Goal: Task Accomplishment & Management: Manage account settings

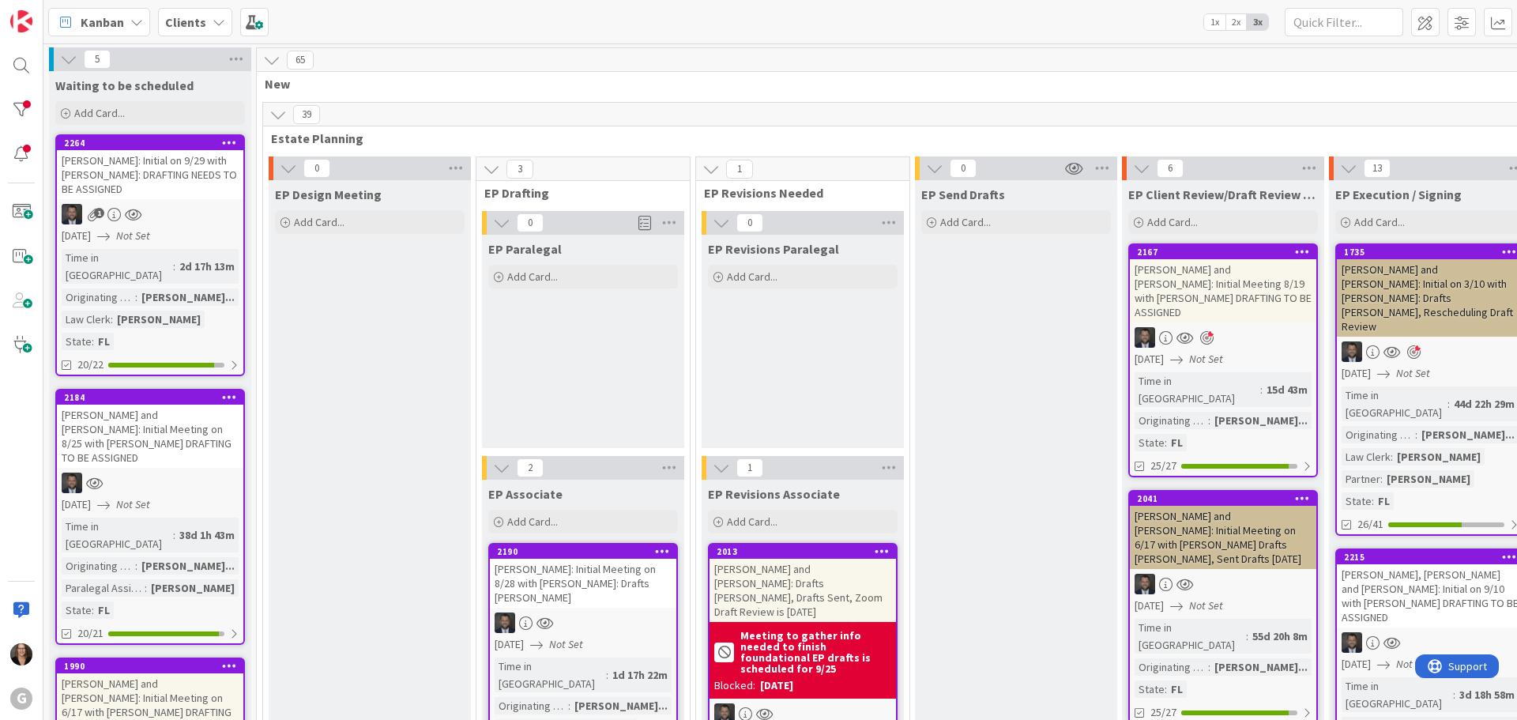
click at [1198, 289] on div "[PERSON_NAME] and [PERSON_NAME]: Initial Meeting 8/19 with [PERSON_NAME] DRAFTI…" at bounding box center [1223, 290] width 187 height 63
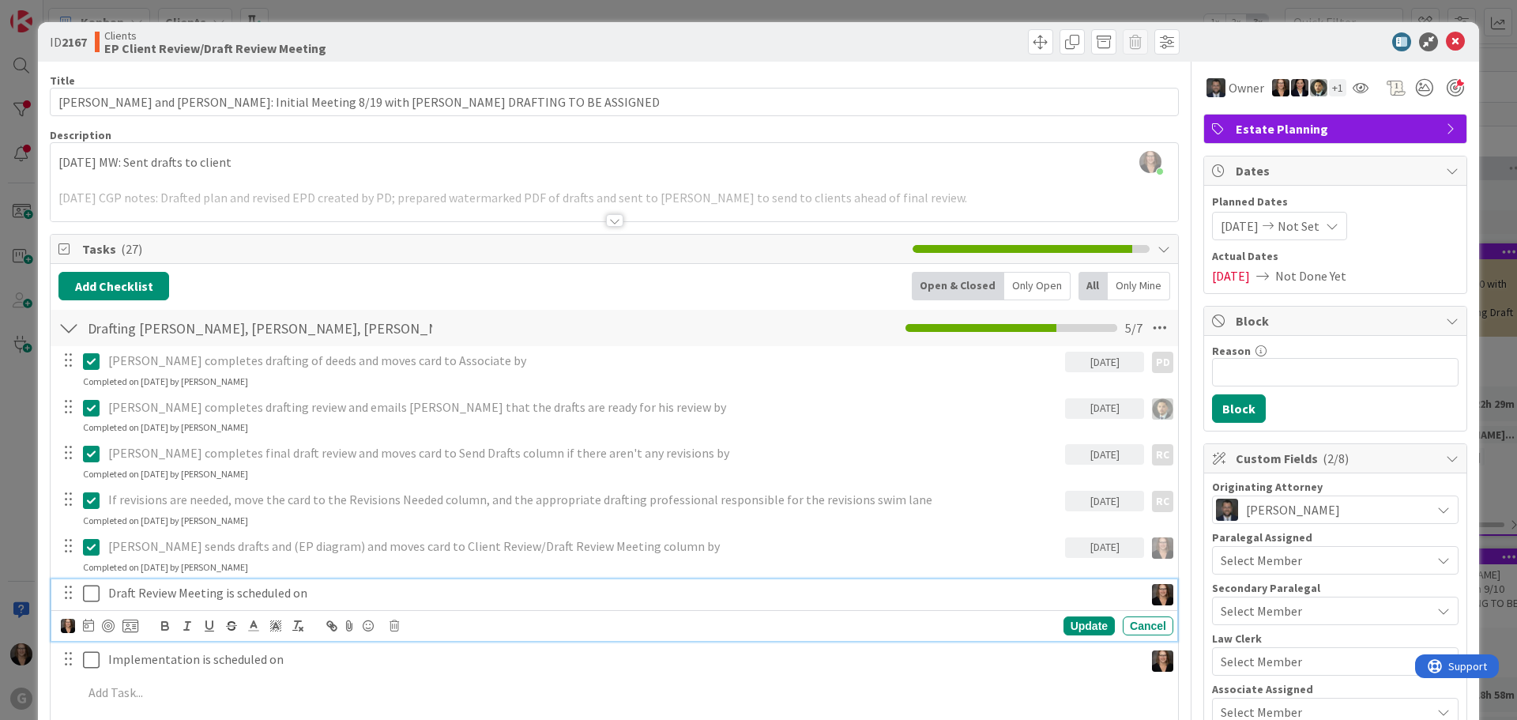
click at [92, 597] on icon at bounding box center [91, 593] width 17 height 19
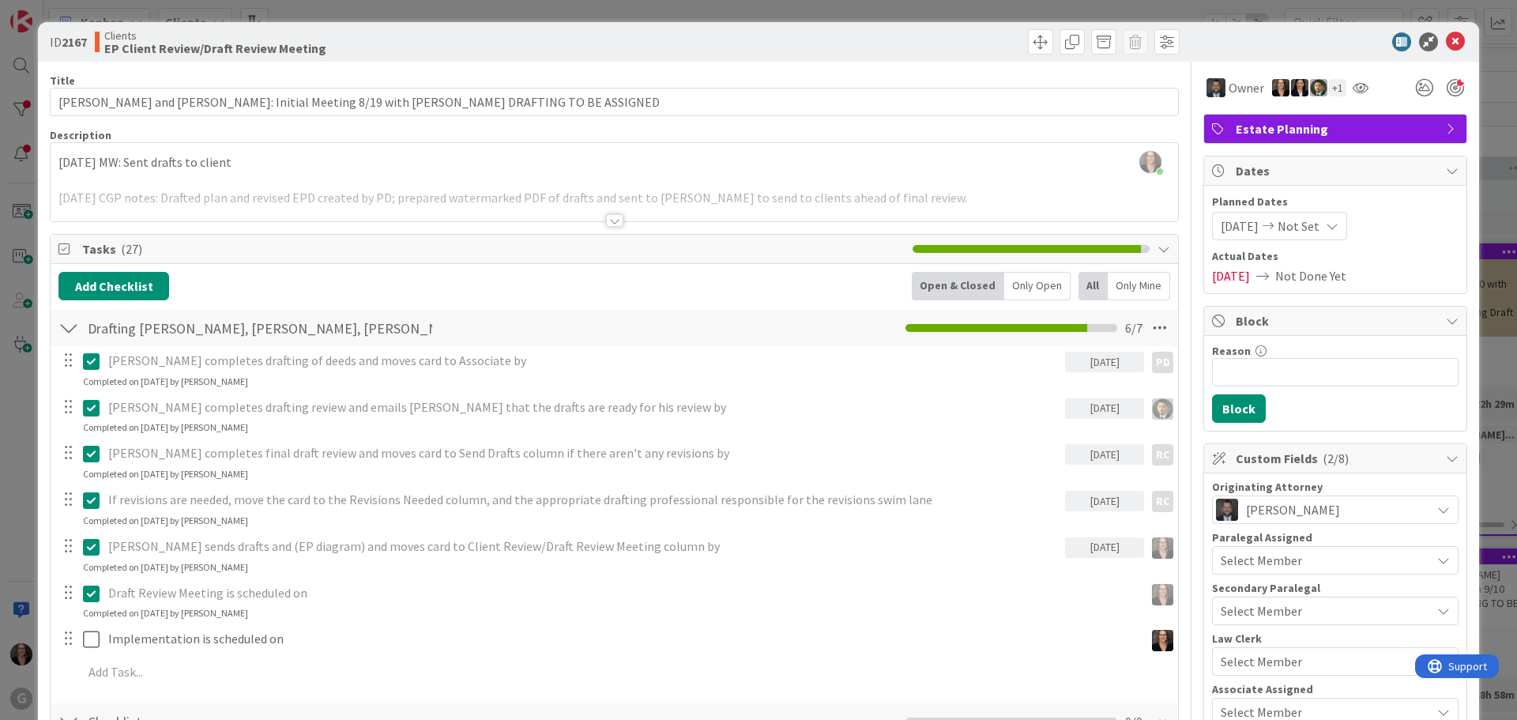
click at [311, 596] on p "Draft Review Meeting is scheduled on" at bounding box center [623, 593] width 1030 height 18
click at [309, 595] on p "Draft Review Meeting is scheduled on" at bounding box center [623, 593] width 1030 height 18
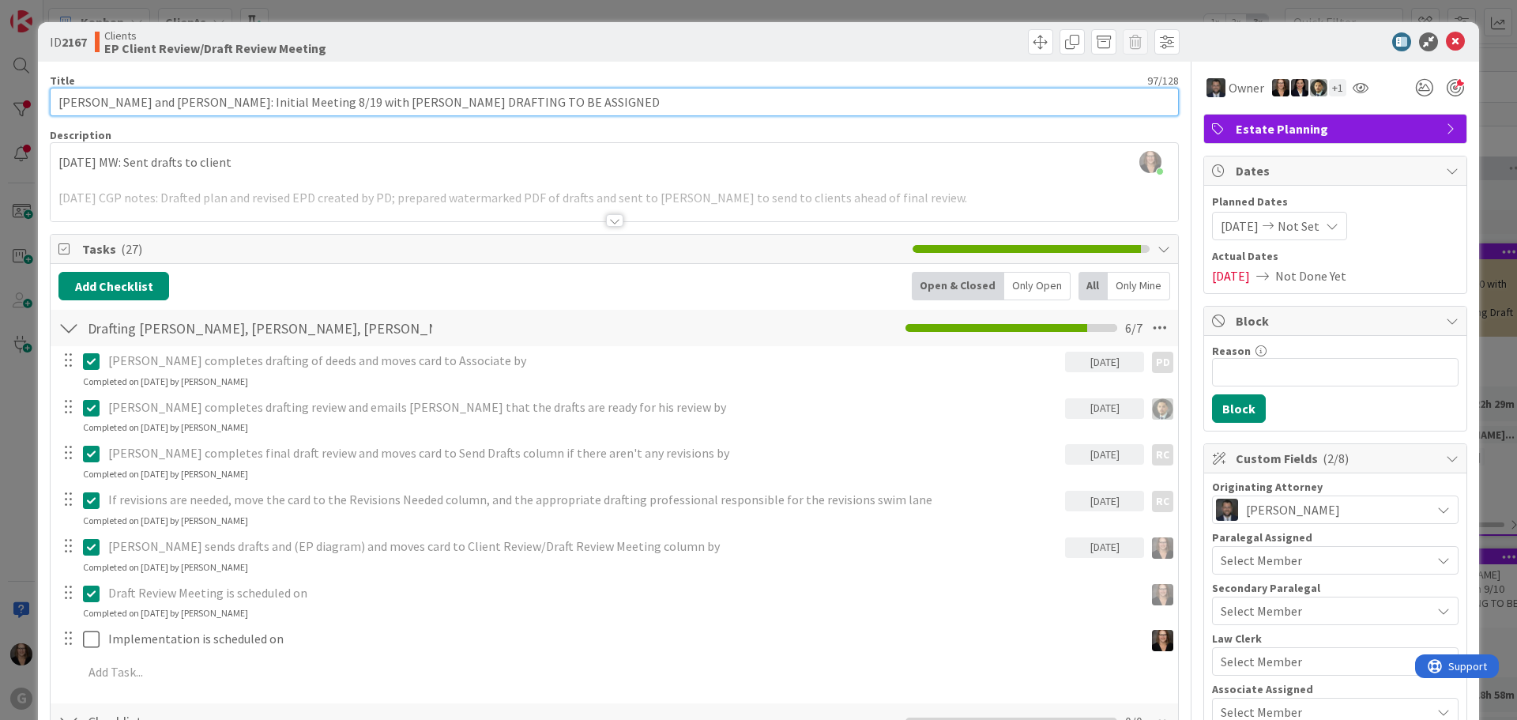
click at [609, 97] on input "[PERSON_NAME] and [PERSON_NAME]: Initial Meeting 8/19 with [PERSON_NAME] DRAFTI…" at bounding box center [614, 102] width 1129 height 28
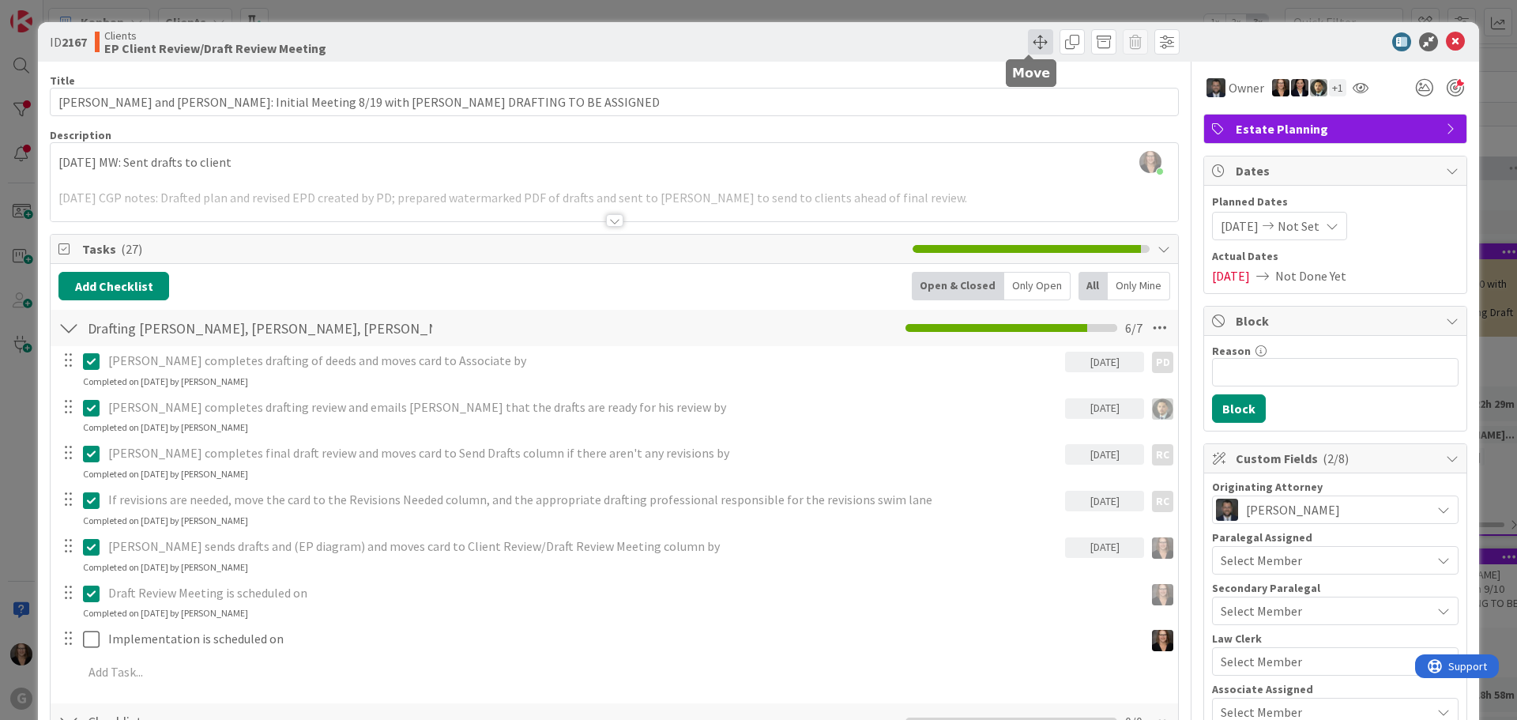
click at [1028, 40] on span at bounding box center [1040, 41] width 25 height 25
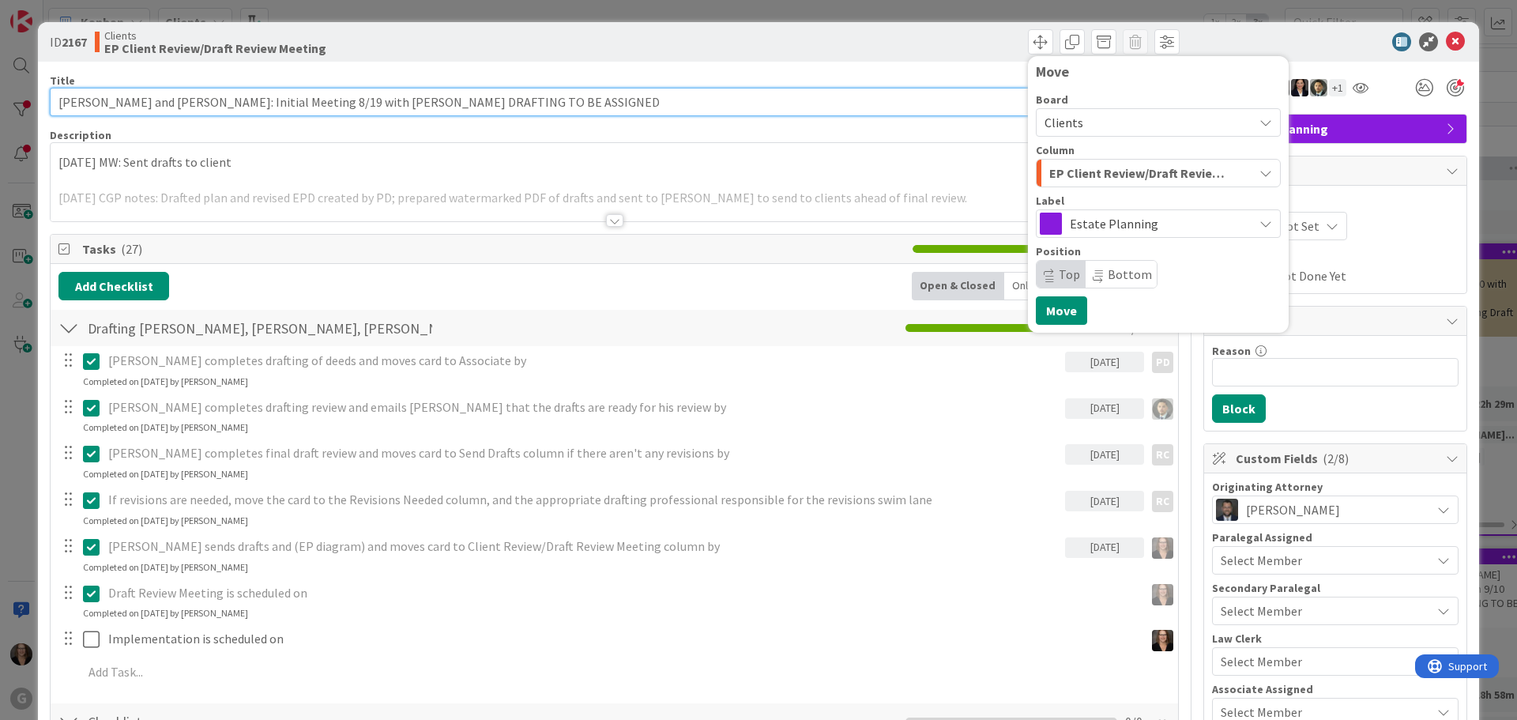
click at [606, 103] on input "[PERSON_NAME] and [PERSON_NAME]: Initial Meeting 8/19 with [PERSON_NAME] DRAFTI…" at bounding box center [614, 102] width 1129 height 28
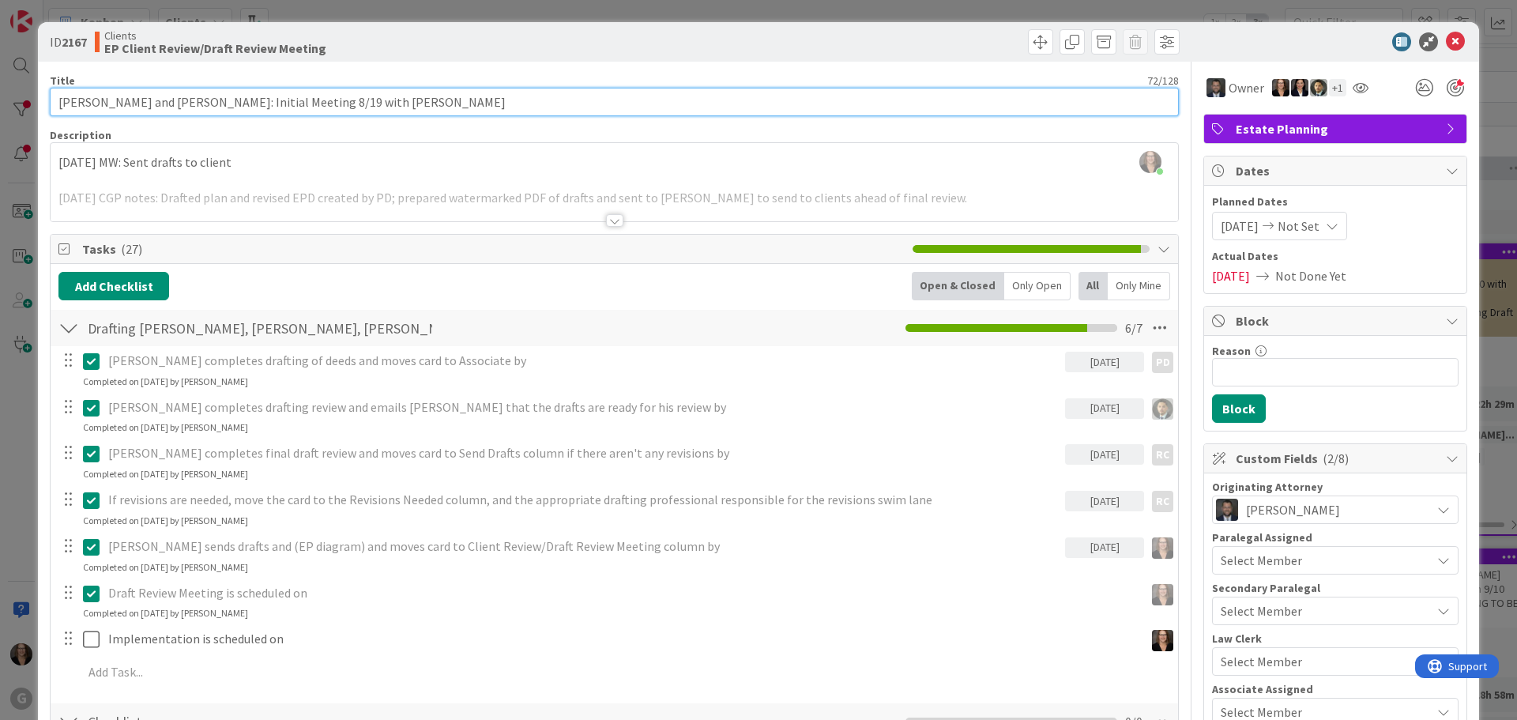
type input "[PERSON_NAME] and [PERSON_NAME]: Initial Meeting 8/19 with [PERSON_NAME]"
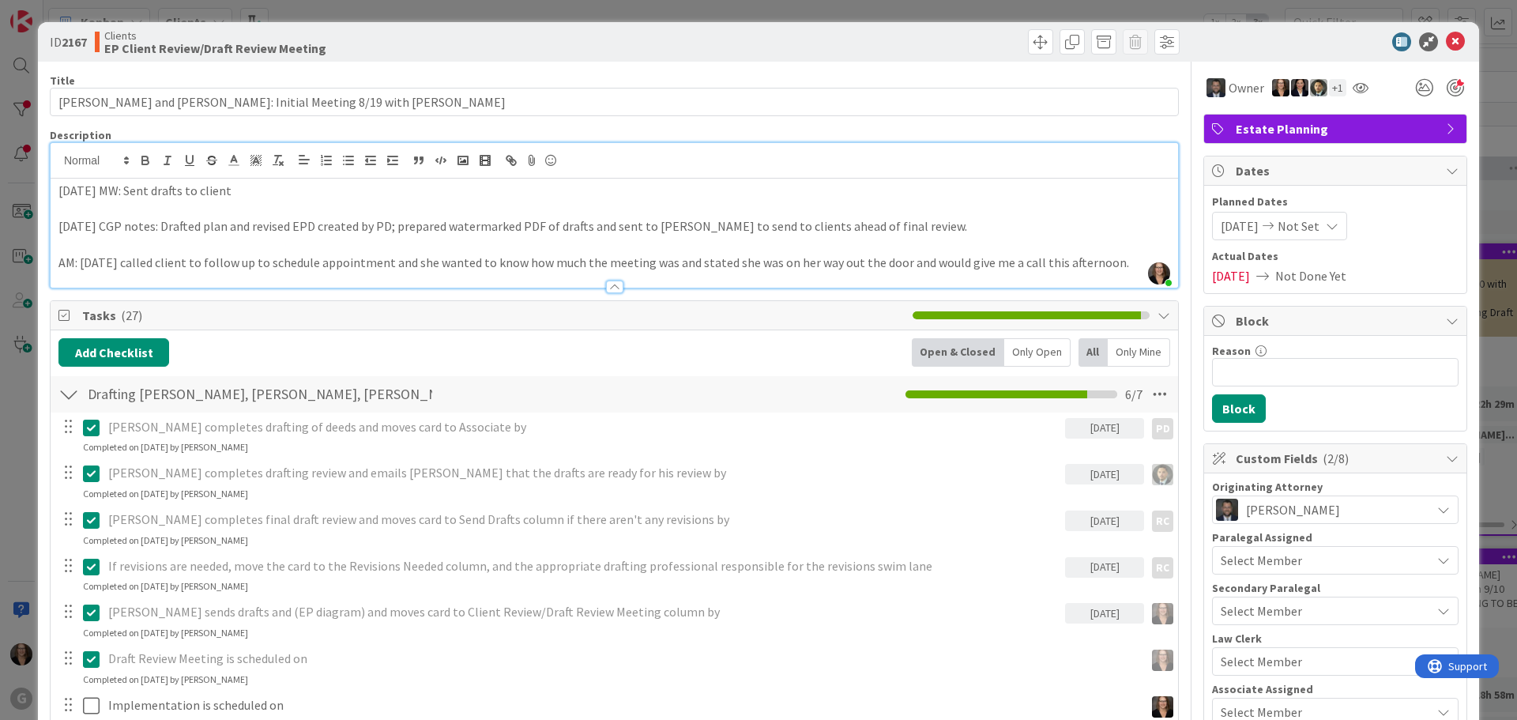
click at [584, 159] on div "[PERSON_NAME] joined 2 m ago [DATE] MW: Sent drafts to client [DATE] CGP notes:…" at bounding box center [615, 215] width 1128 height 145
click at [56, 185] on div "[DATE] MW: Sent drafts to client [DATE] CGP notes: Drafted plan and revised EPD…" at bounding box center [615, 233] width 1128 height 109
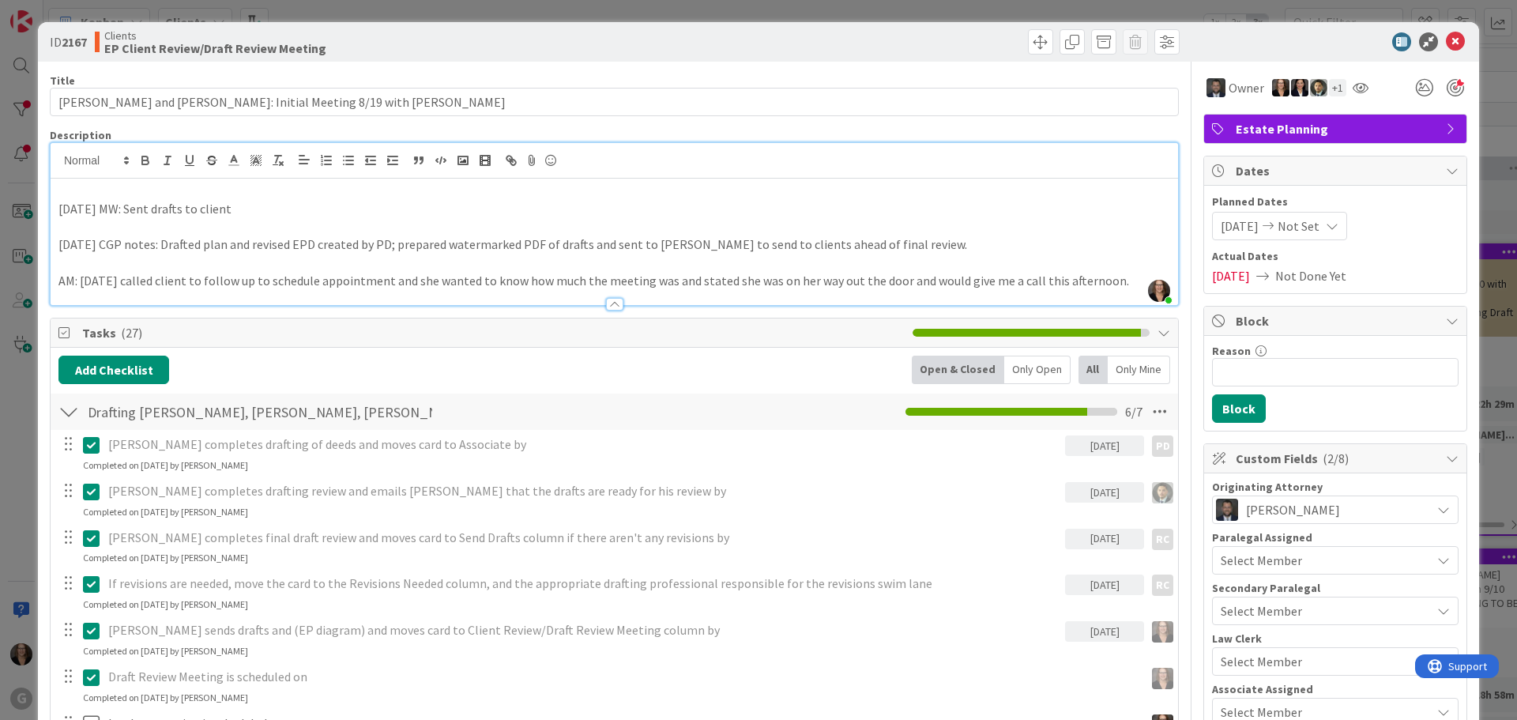
click at [90, 679] on icon at bounding box center [91, 677] width 17 height 19
click at [1446, 39] on icon at bounding box center [1455, 41] width 19 height 19
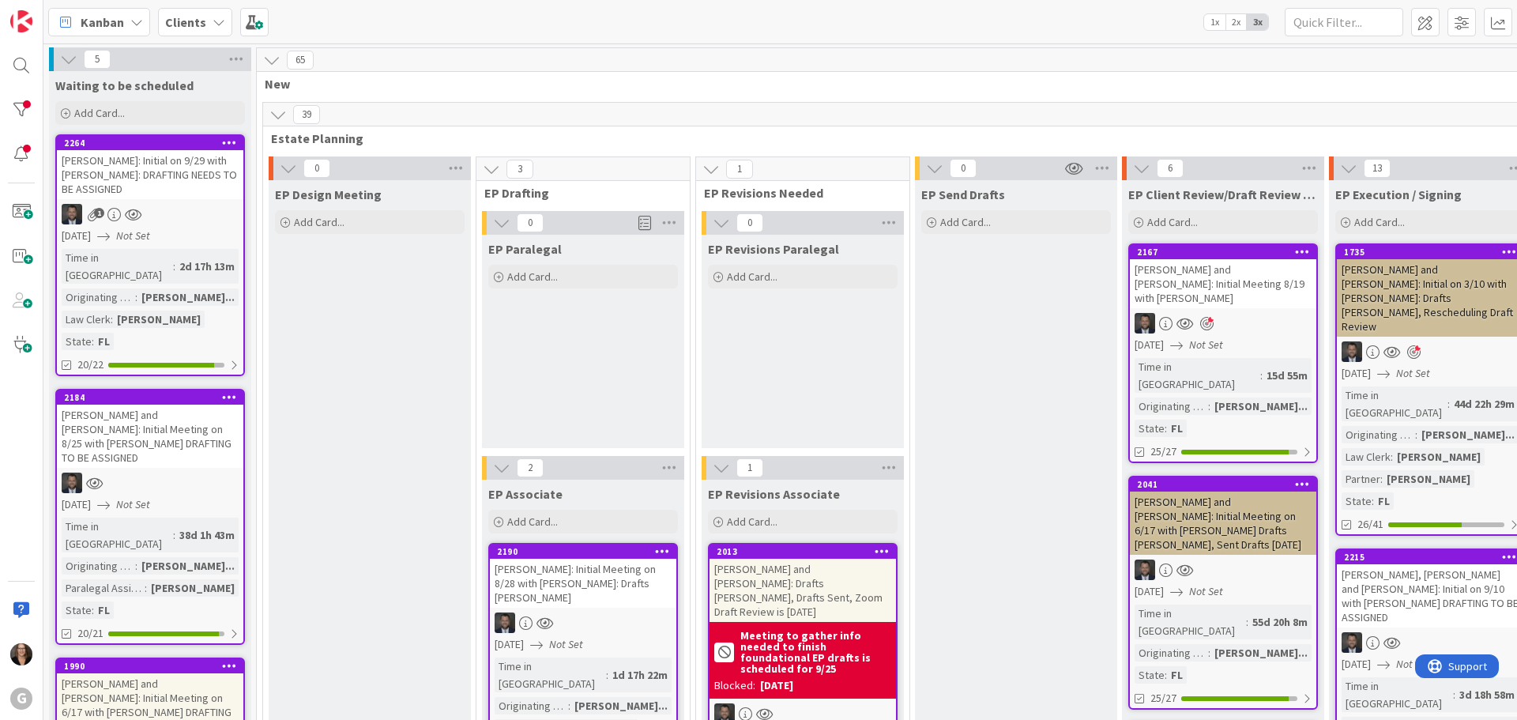
click at [138, 21] on icon at bounding box center [136, 22] width 13 height 13
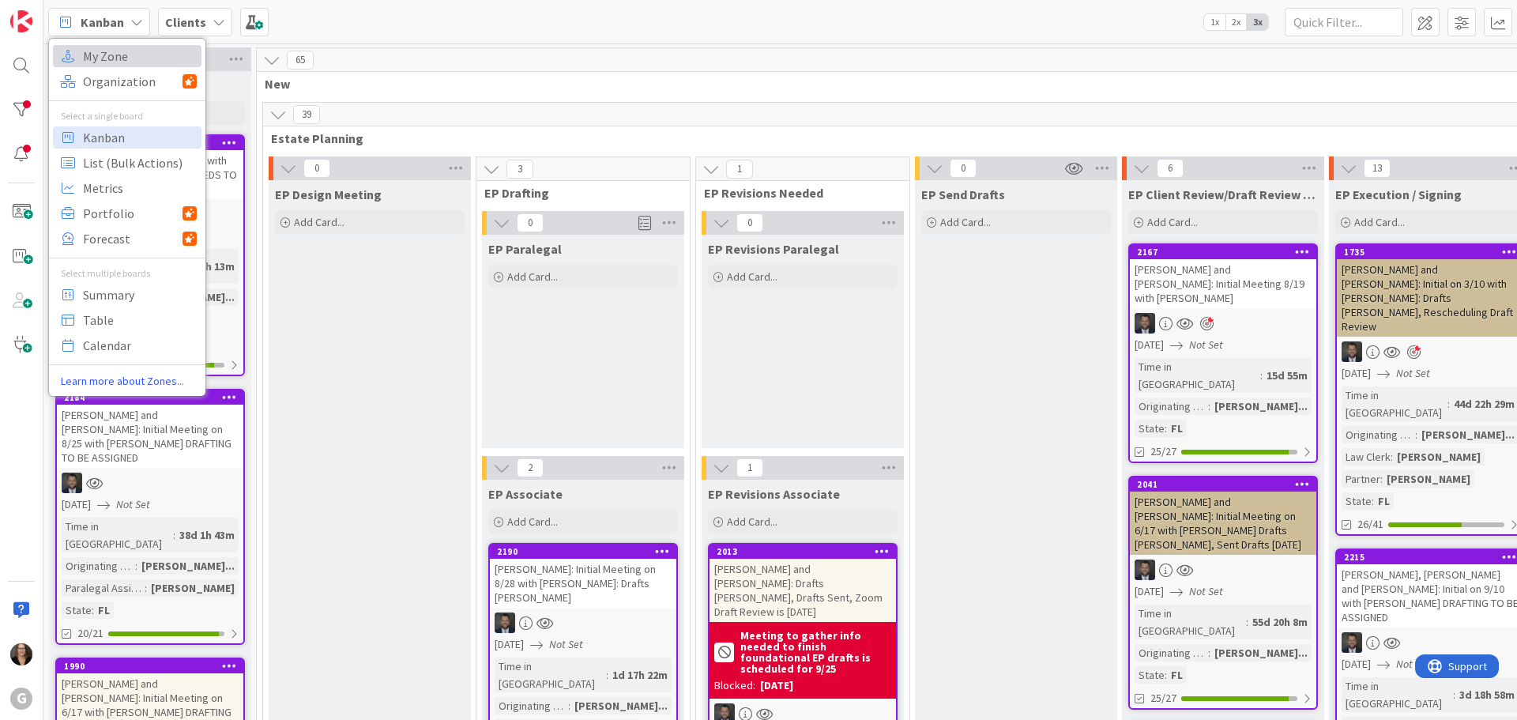
click at [136, 55] on span "My Zone" at bounding box center [140, 56] width 114 height 24
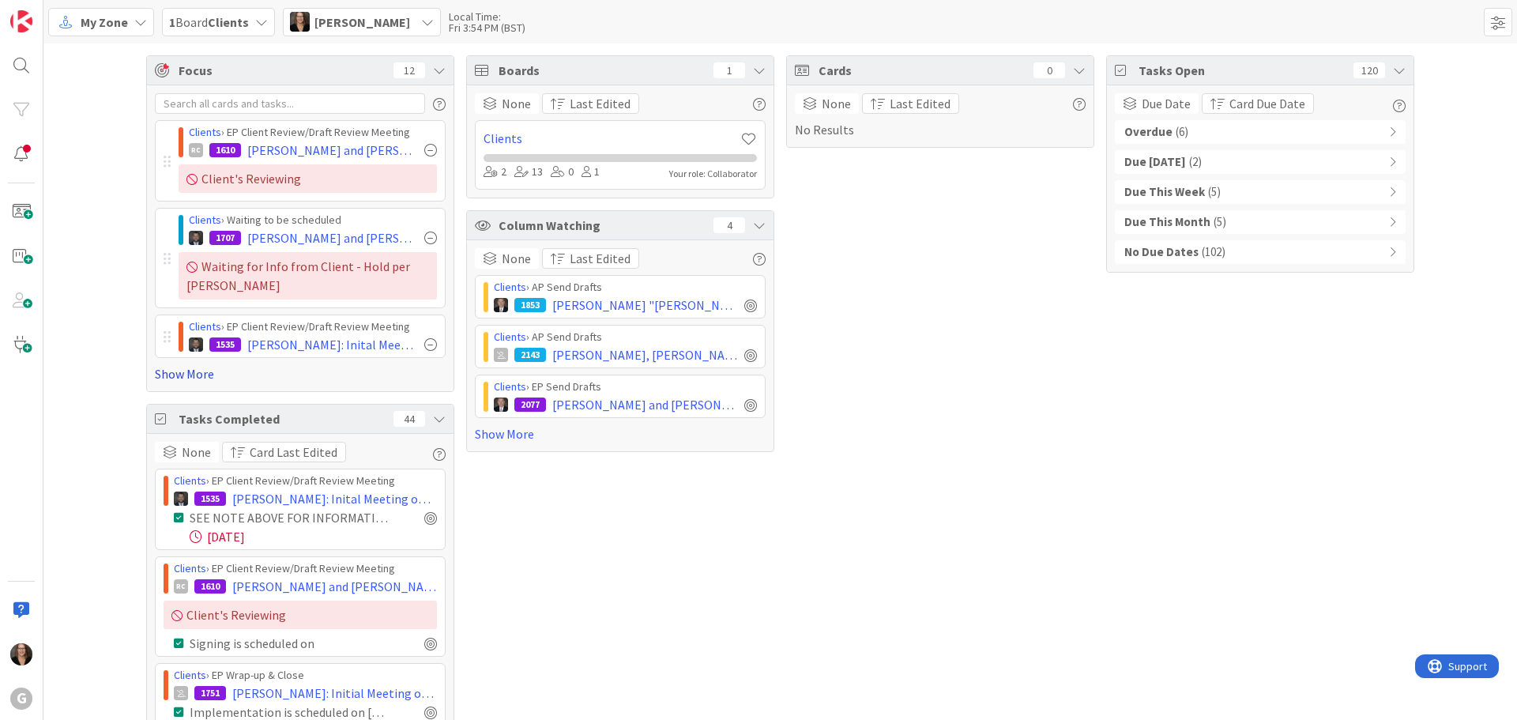
click at [356, 379] on link "Show More" at bounding box center [300, 373] width 291 height 19
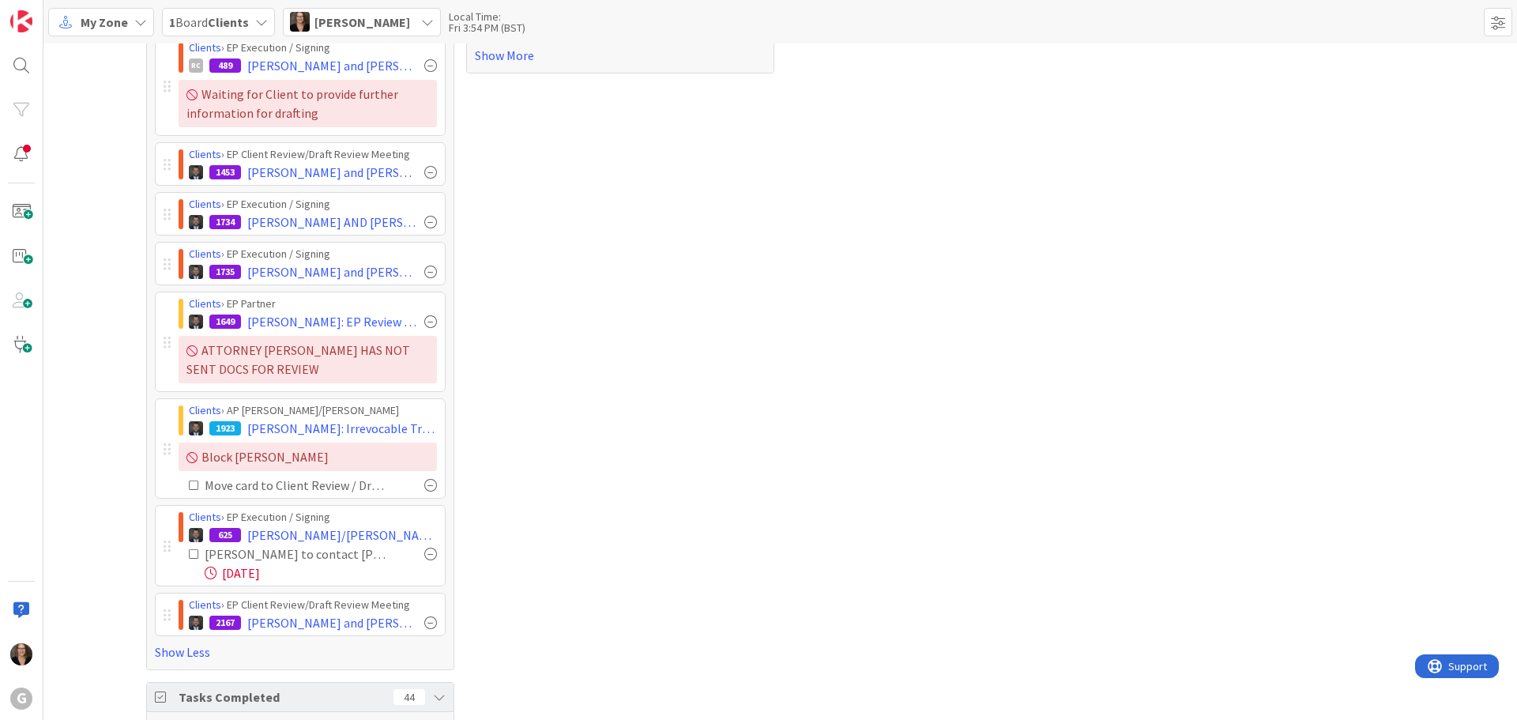
scroll to position [395, 0]
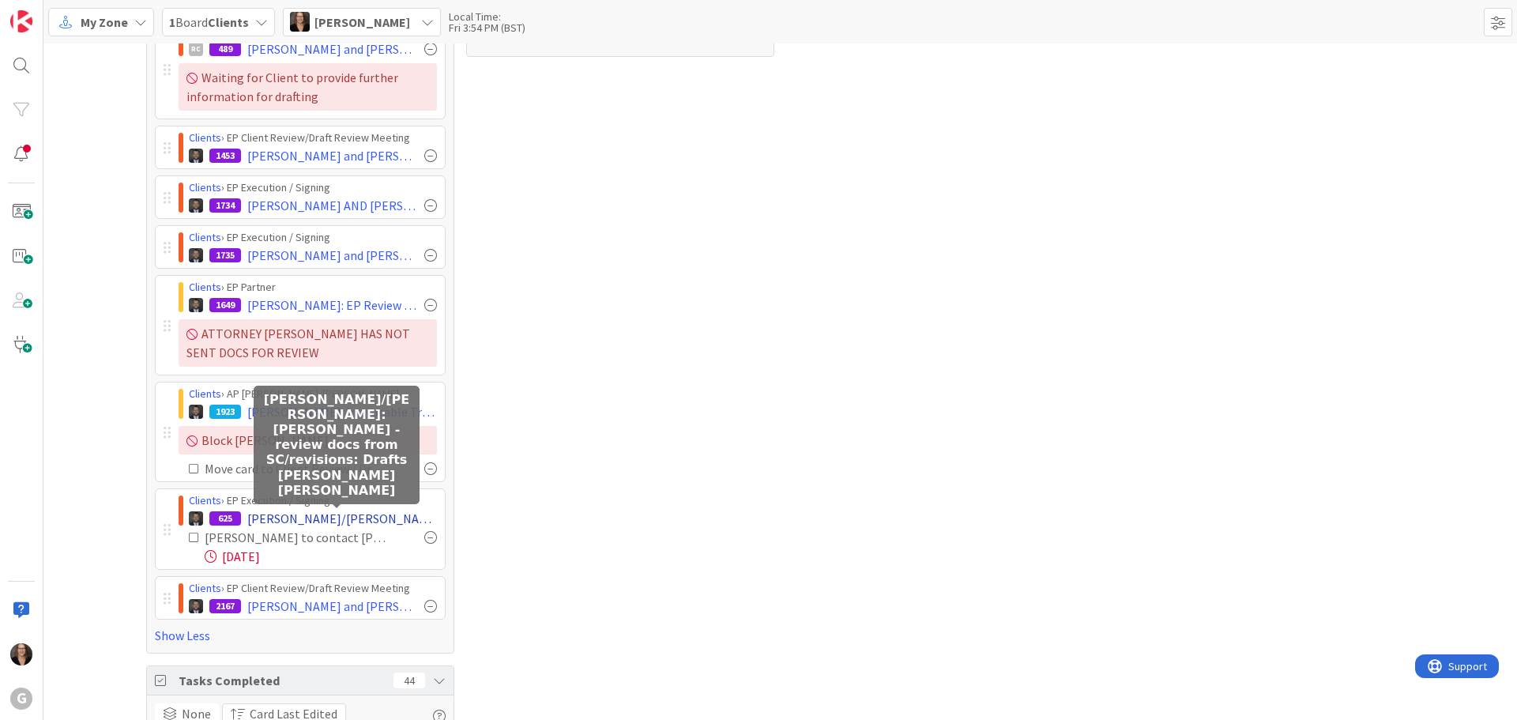
click at [281, 517] on span "[PERSON_NAME]/[PERSON_NAME]: [PERSON_NAME] - review docs from SC/revisions: Dra…" at bounding box center [342, 518] width 190 height 19
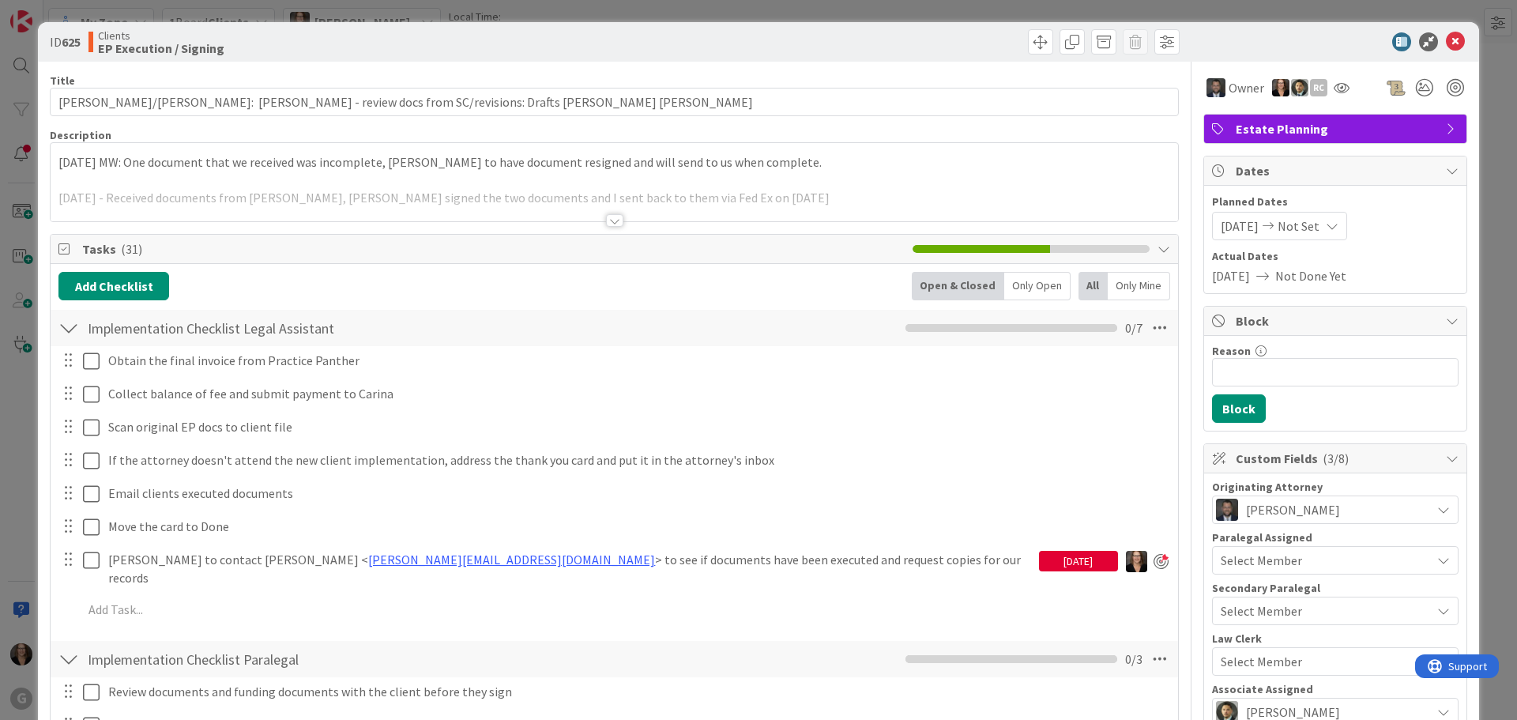
click at [1334, 224] on icon at bounding box center [1332, 226] width 13 height 13
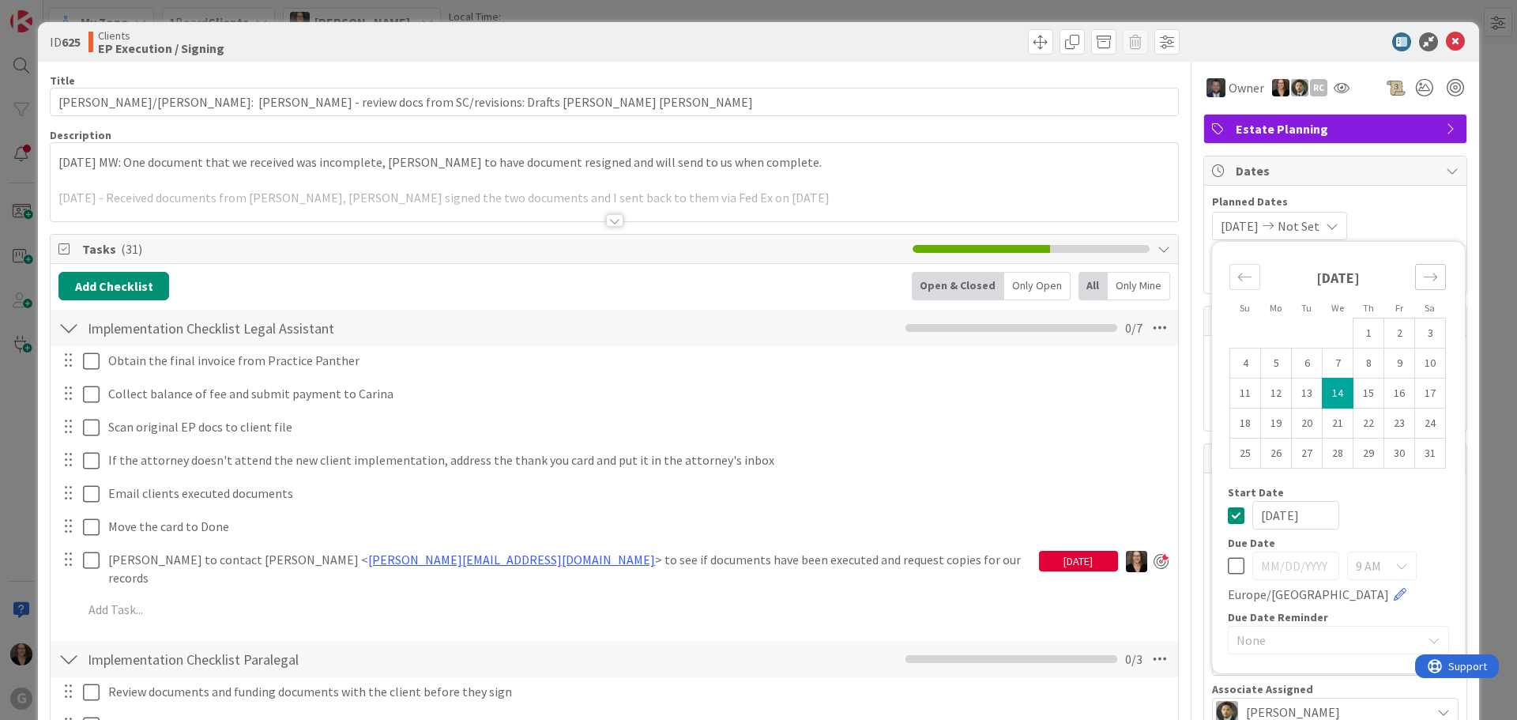
click at [1424, 273] on icon "Move forward to switch to the next month." at bounding box center [1430, 276] width 15 height 15
click at [1423, 276] on icon "Move forward to switch to the next month." at bounding box center [1430, 276] width 15 height 15
click at [1360, 458] on td "31" at bounding box center [1369, 454] width 31 height 30
type input "[DATE]"
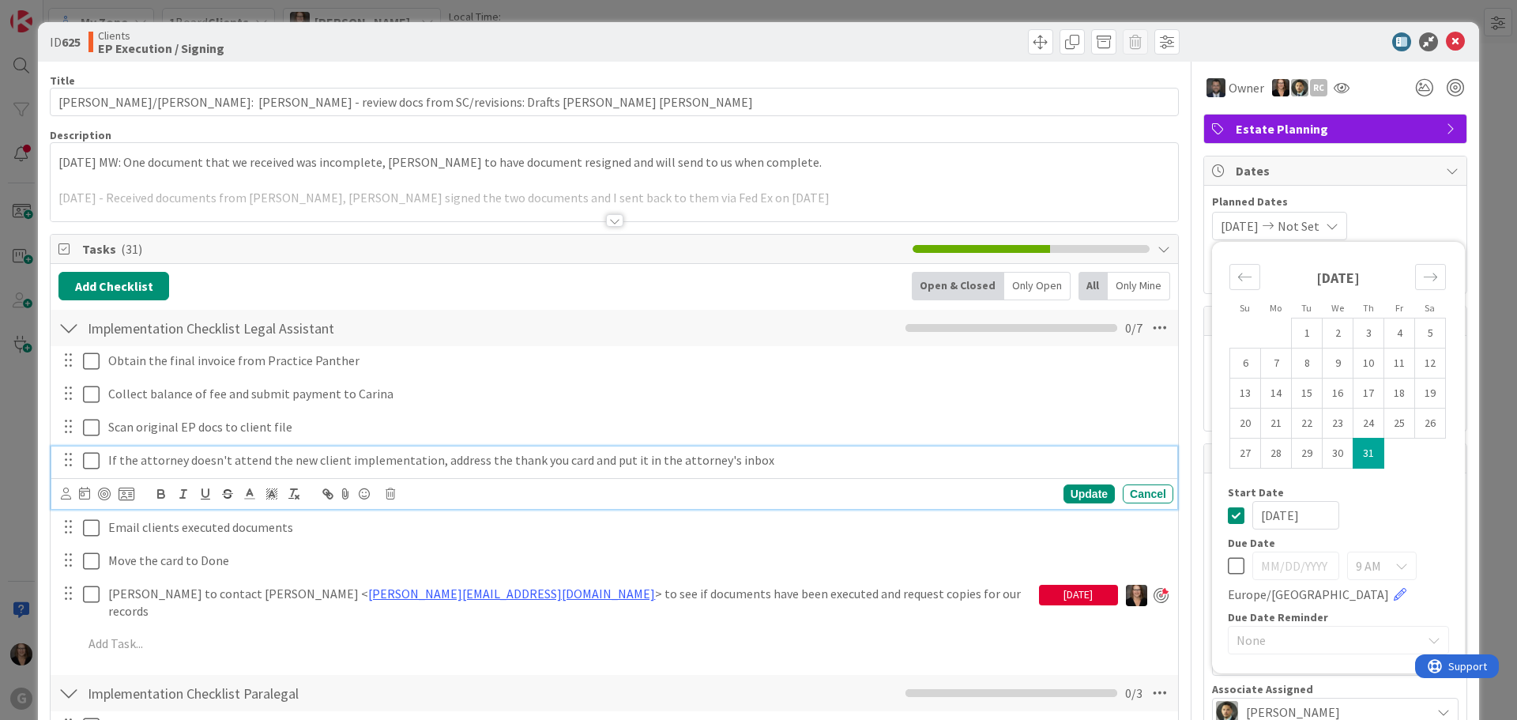
click at [956, 451] on p "If the attorney doesn't attend the new client implementation, address the thank…" at bounding box center [637, 460] width 1059 height 18
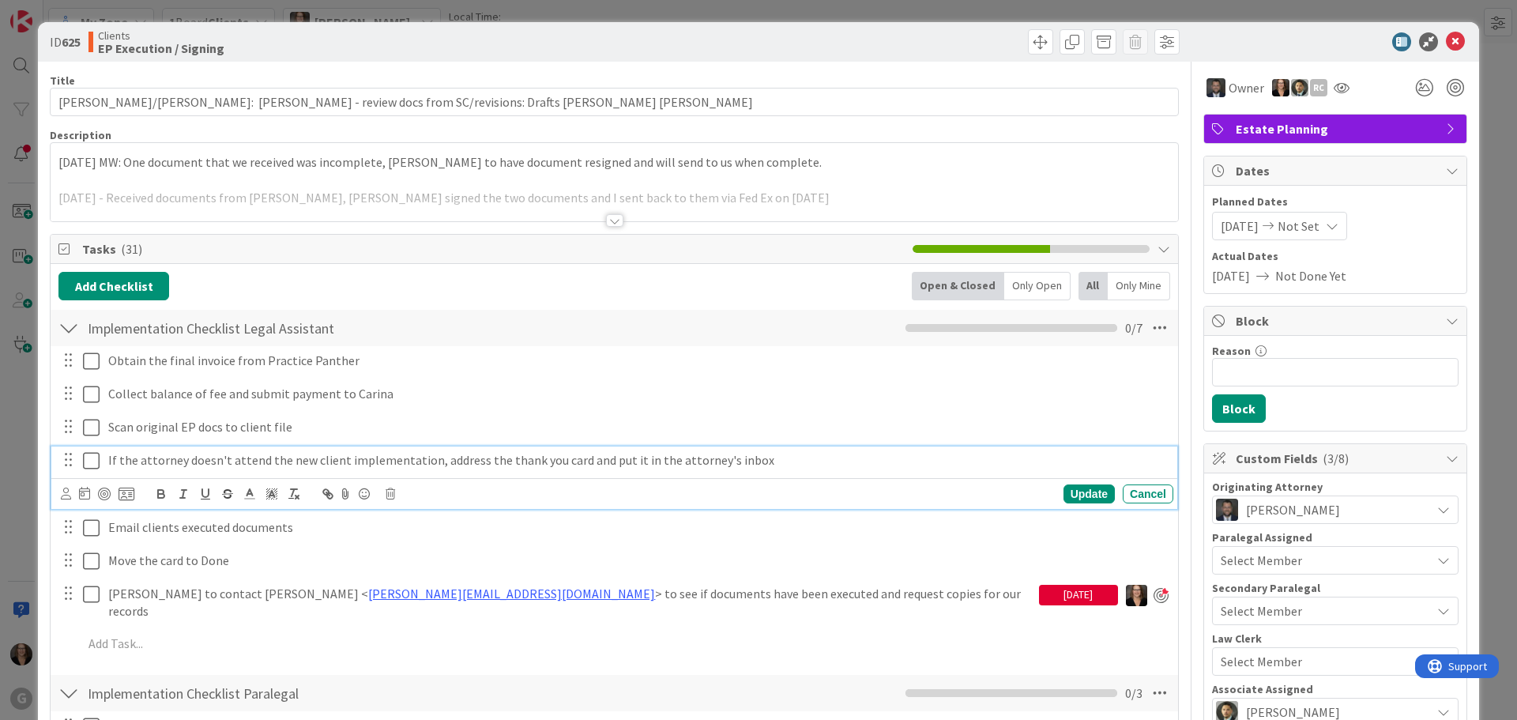
click at [1273, 229] on icon at bounding box center [1268, 225] width 19 height 11
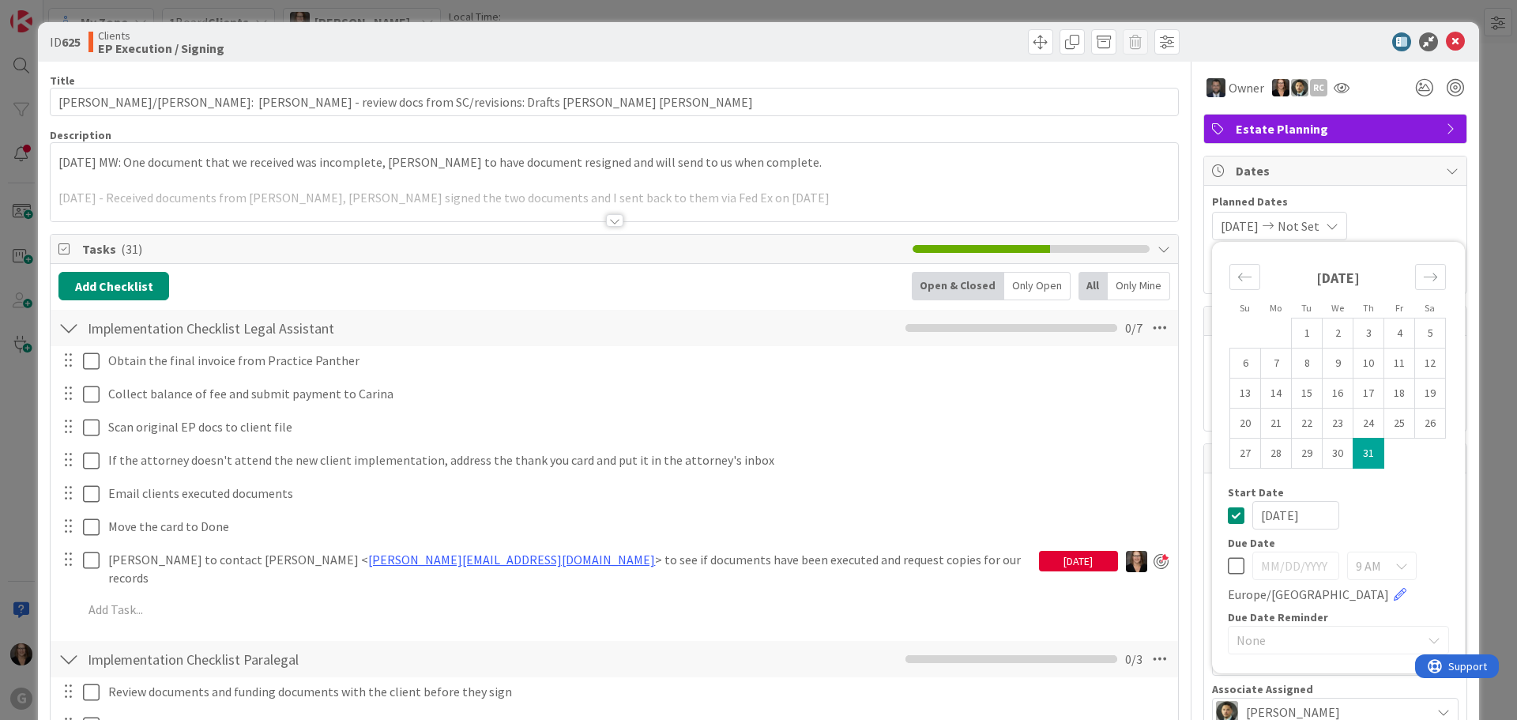
click at [1228, 574] on icon at bounding box center [1236, 565] width 17 height 19
type input "[DATE]"
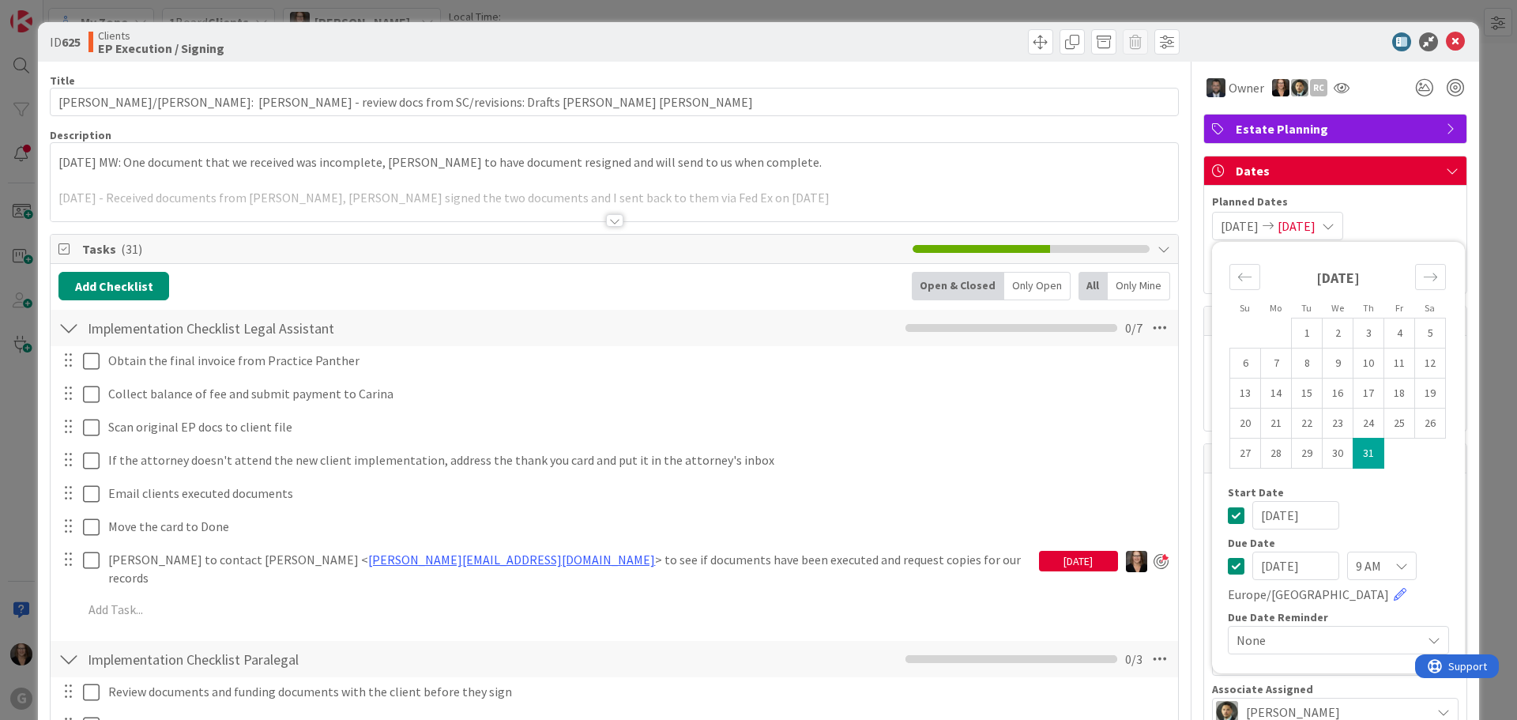
click at [1228, 515] on icon at bounding box center [1236, 515] width 17 height 19
click at [959, 174] on p at bounding box center [614, 180] width 1112 height 18
